Goal: Check status: Check status

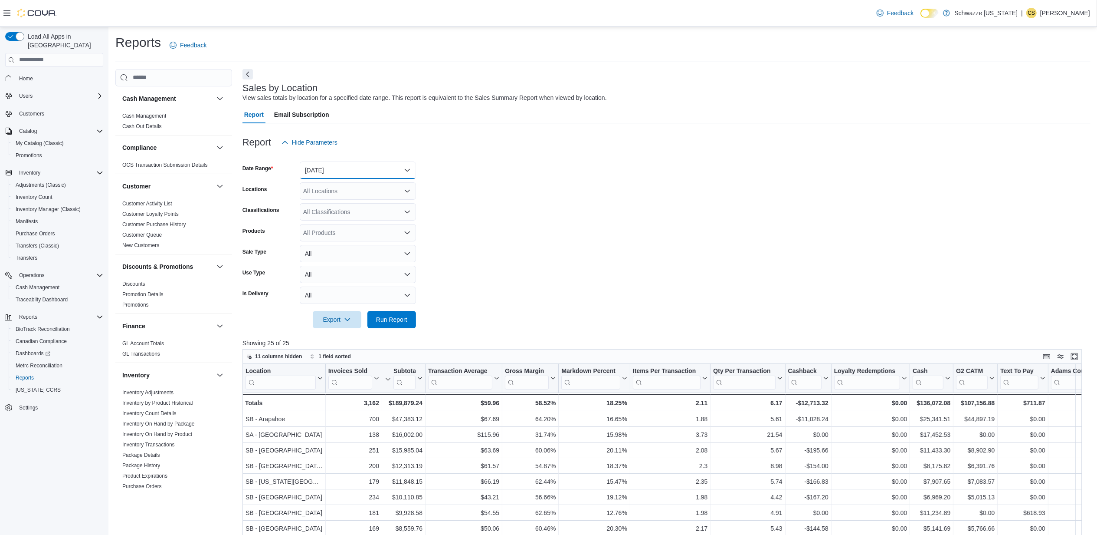
click at [354, 165] on button "[DATE]" at bounding box center [358, 169] width 116 height 17
click at [545, 197] on form "Date Range [DATE] Locations All Locations Classifications All Classifications P…" at bounding box center [667, 239] width 848 height 177
click at [375, 189] on div "All Locations" at bounding box center [358, 190] width 116 height 17
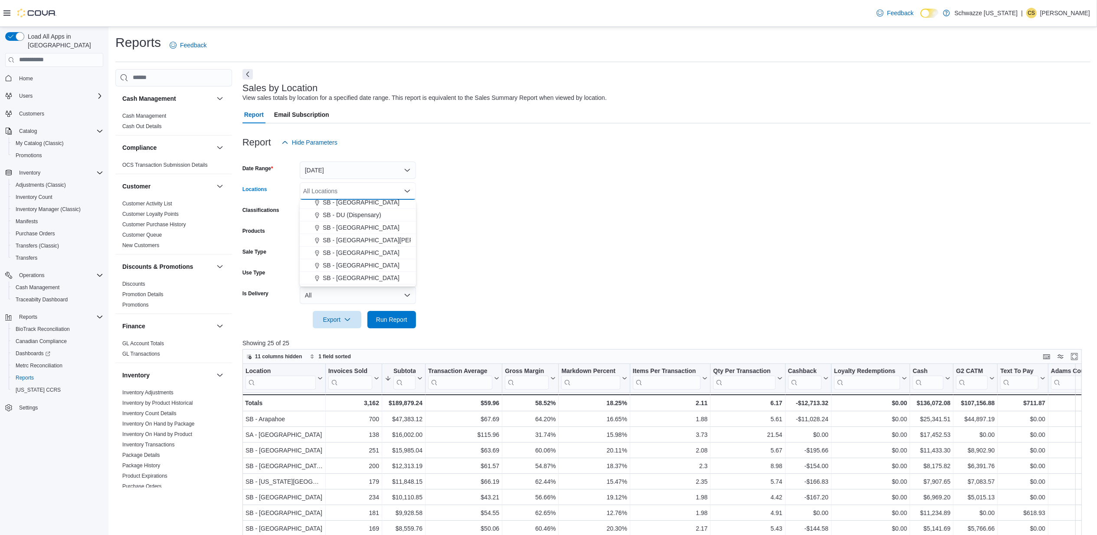
scroll to position [231, 0]
click at [368, 226] on span "SB - [GEOGRAPHIC_DATA]" at bounding box center [361, 226] width 77 height 9
click at [533, 212] on form "Date Range [DATE] Locations SB - [GEOGRAPHIC_DATA] Combo box. Selected. SB - [G…" at bounding box center [667, 239] width 848 height 177
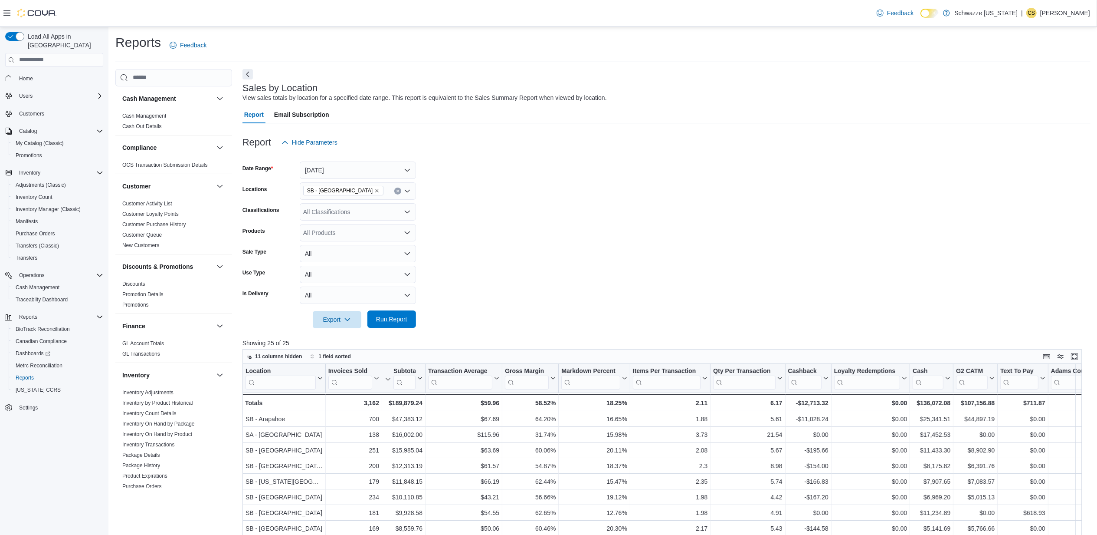
click at [405, 318] on span "Run Report" at bounding box center [391, 319] width 31 height 9
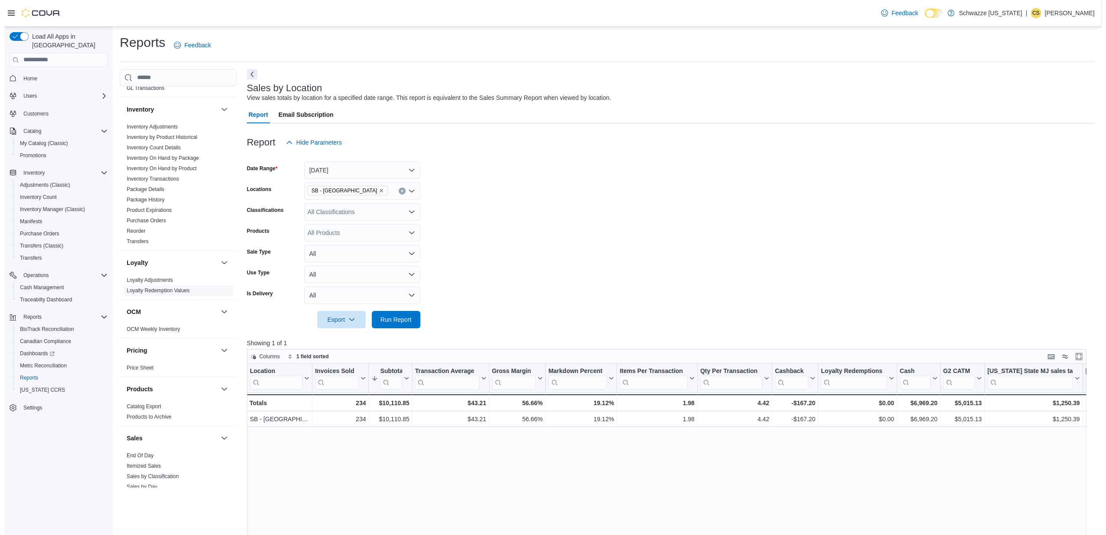
scroll to position [289, 0]
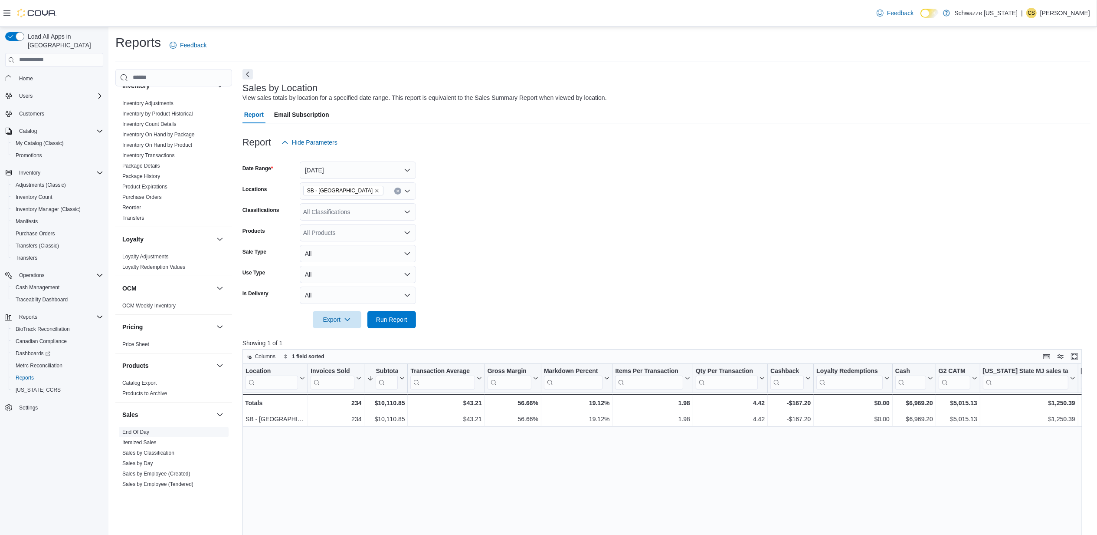
click at [151, 432] on span "End Of Day" at bounding box center [174, 431] width 110 height 10
click at [148, 433] on link "End Of Day" at bounding box center [135, 432] width 27 height 6
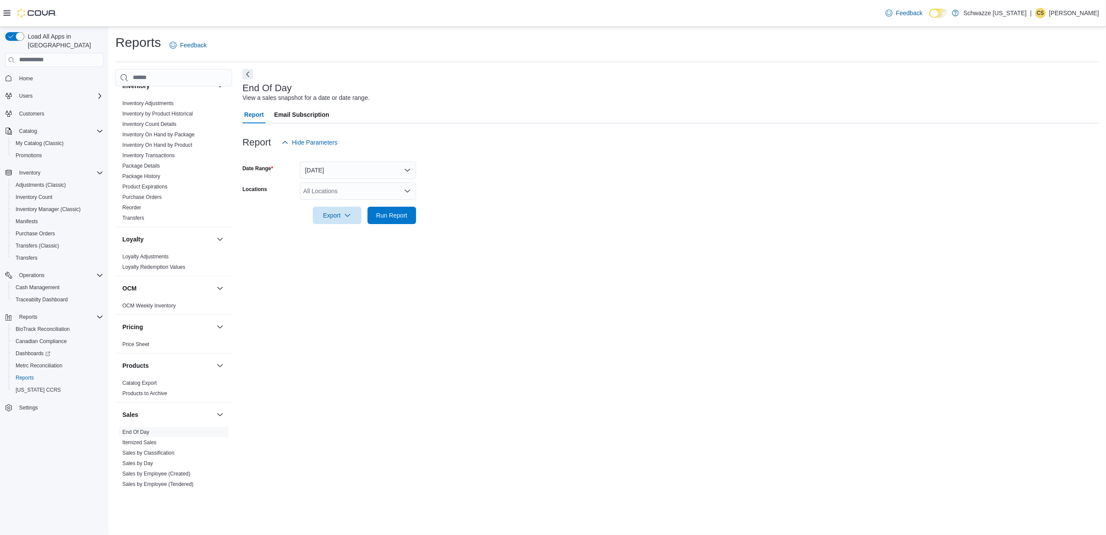
click at [342, 193] on div "All Locations" at bounding box center [358, 190] width 116 height 17
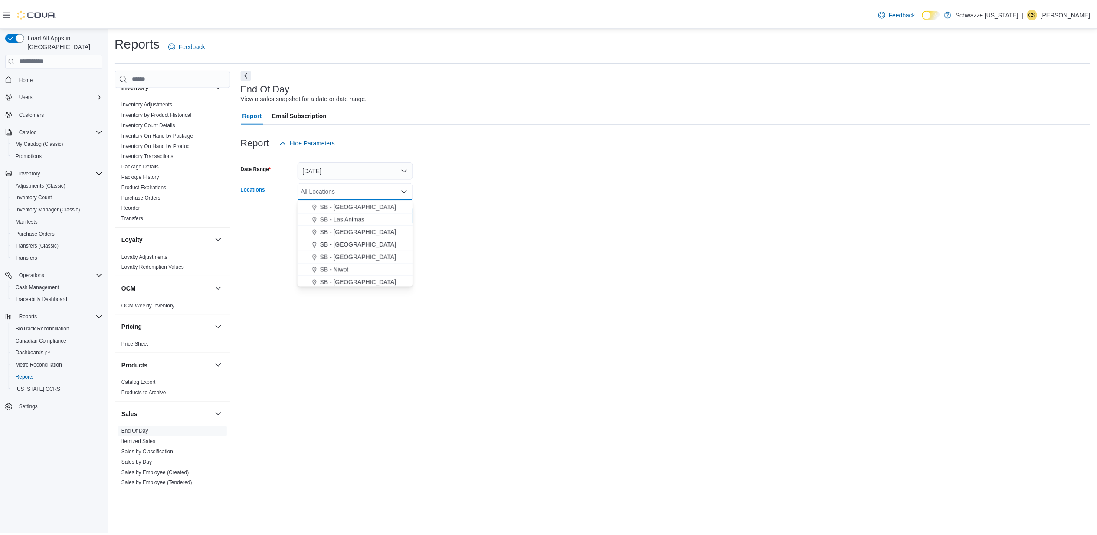
scroll to position [231, 0]
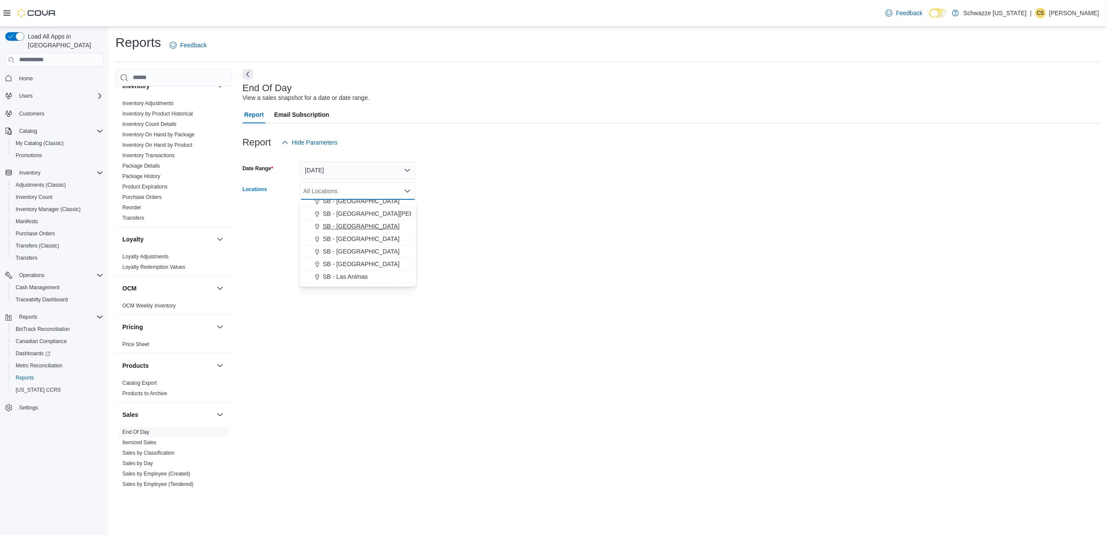
click at [353, 223] on span "SB - [GEOGRAPHIC_DATA]" at bounding box center [361, 226] width 77 height 9
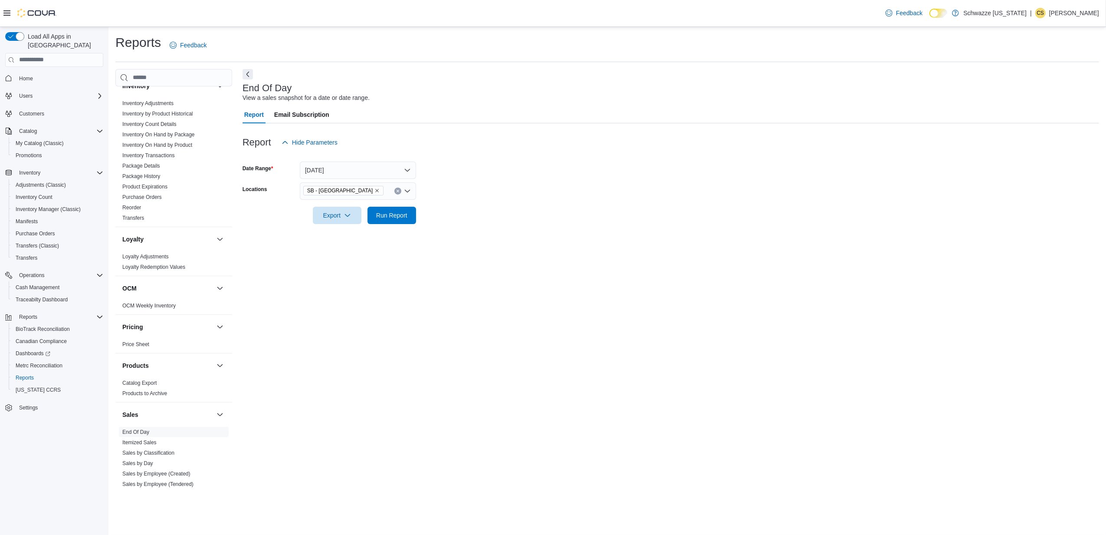
click at [491, 209] on form "Date Range [DATE] Locations SB - Garden City Export Run Report" at bounding box center [671, 187] width 856 height 73
click at [395, 209] on span "Run Report" at bounding box center [392, 214] width 38 height 17
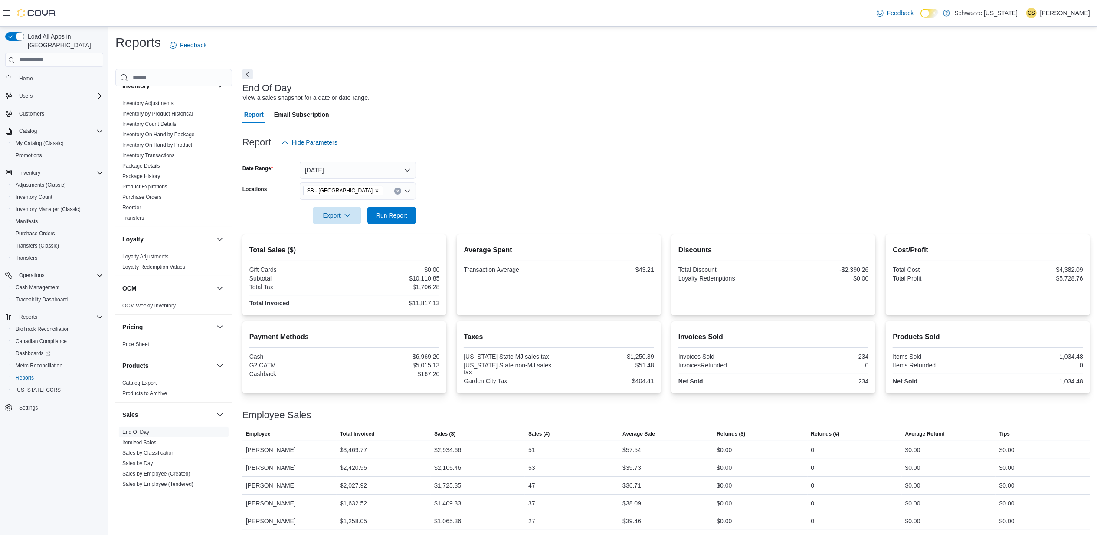
click at [386, 205] on form "Date Range [DATE] Locations SB - Garden City Export Run Report" at bounding box center [667, 187] width 848 height 73
click at [390, 211] on span "Run Report" at bounding box center [391, 214] width 31 height 9
click at [393, 221] on span "Run Report" at bounding box center [392, 214] width 38 height 17
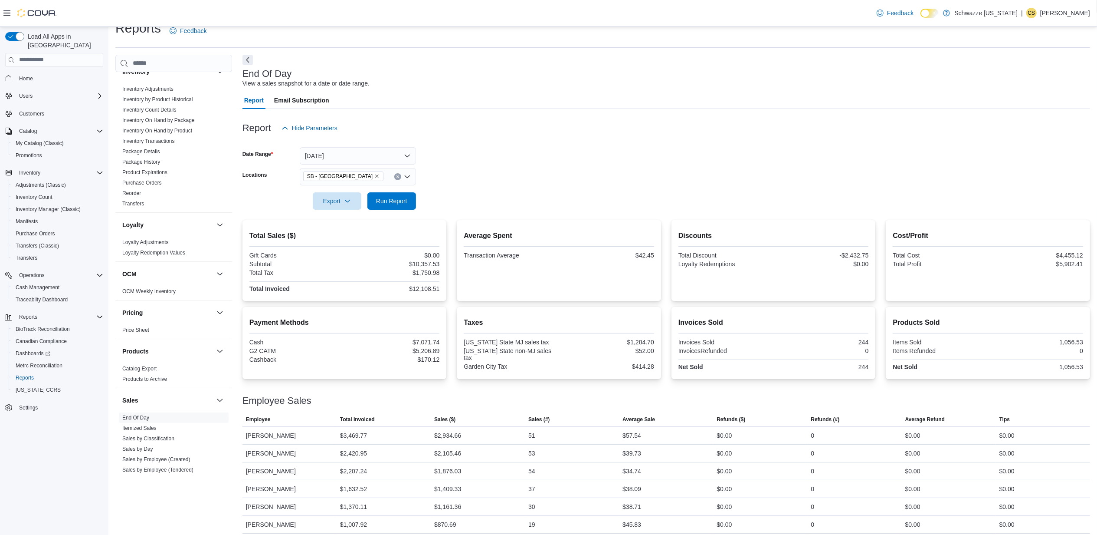
scroll to position [21, 0]
